Goal: Information Seeking & Learning: Learn about a topic

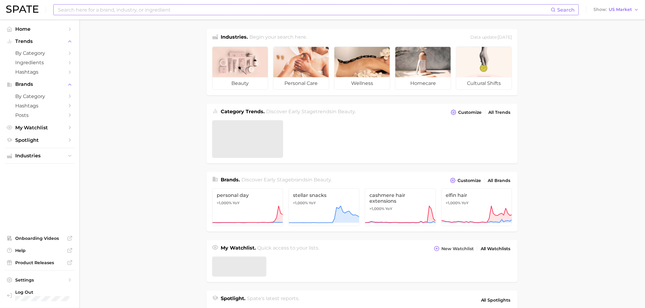
click at [104, 13] on input at bounding box center [303, 10] width 493 height 10
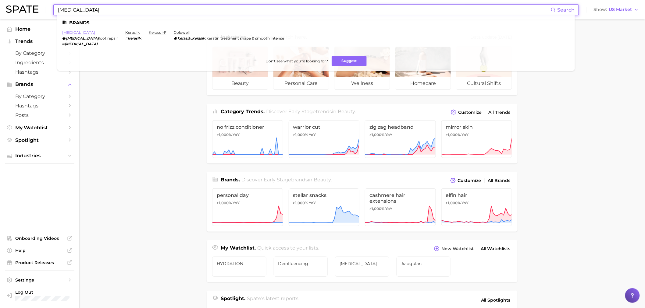
type input "[MEDICAL_DATA]"
click at [71, 32] on link "[MEDICAL_DATA]" at bounding box center [78, 32] width 33 height 5
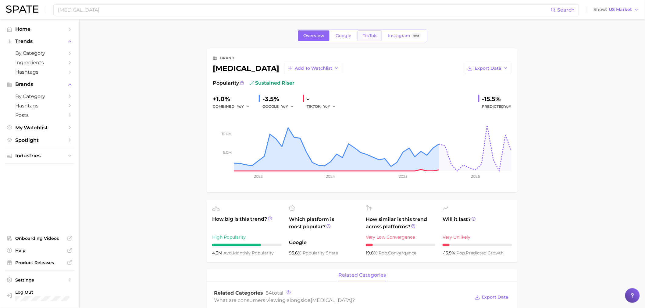
click at [365, 37] on span "TikTok" at bounding box center [370, 35] width 14 height 5
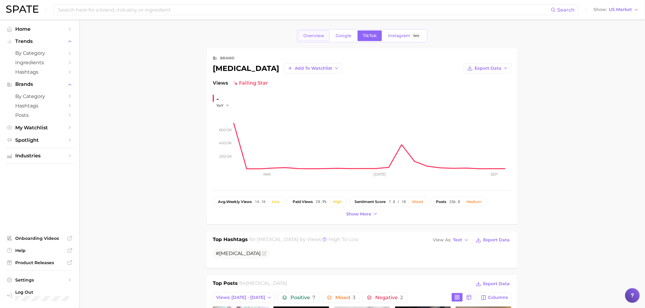
click at [306, 33] on span "Overview" at bounding box center [313, 35] width 21 height 5
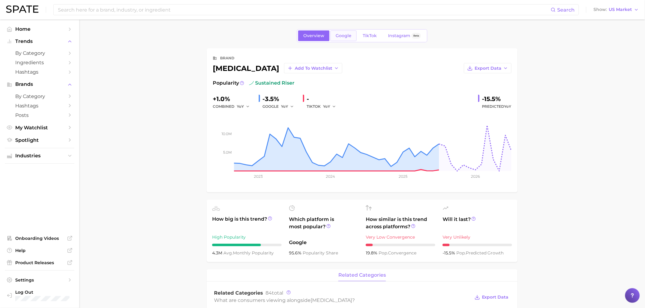
click at [336, 34] on span "Google" at bounding box center [343, 35] width 16 height 5
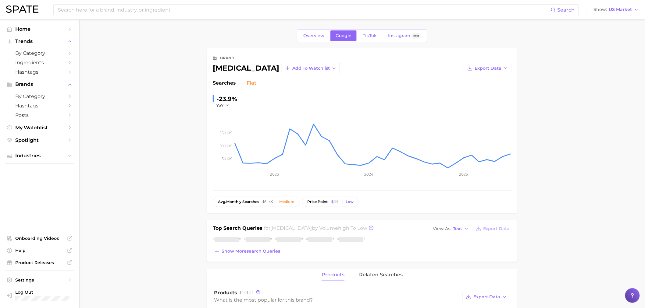
click at [155, 130] on main "Overview Google TikTok Instagram Beta brand [MEDICAL_DATA] Add to Watchlist Exp…" at bounding box center [361, 294] width 565 height 550
